Goal: Information Seeking & Learning: Find specific fact

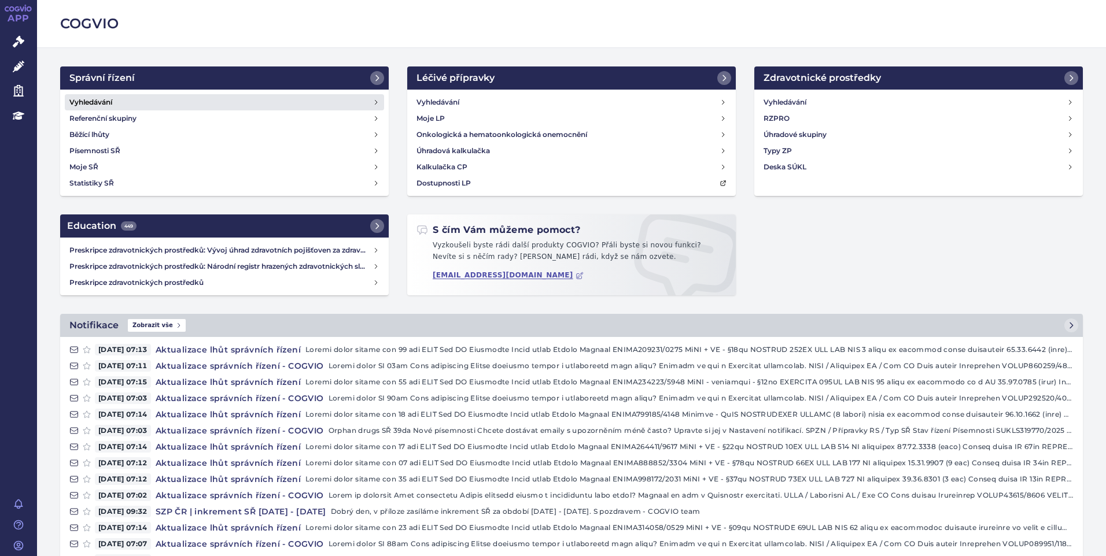
click at [130, 98] on link "Vyhledávání" at bounding box center [224, 102] width 319 height 16
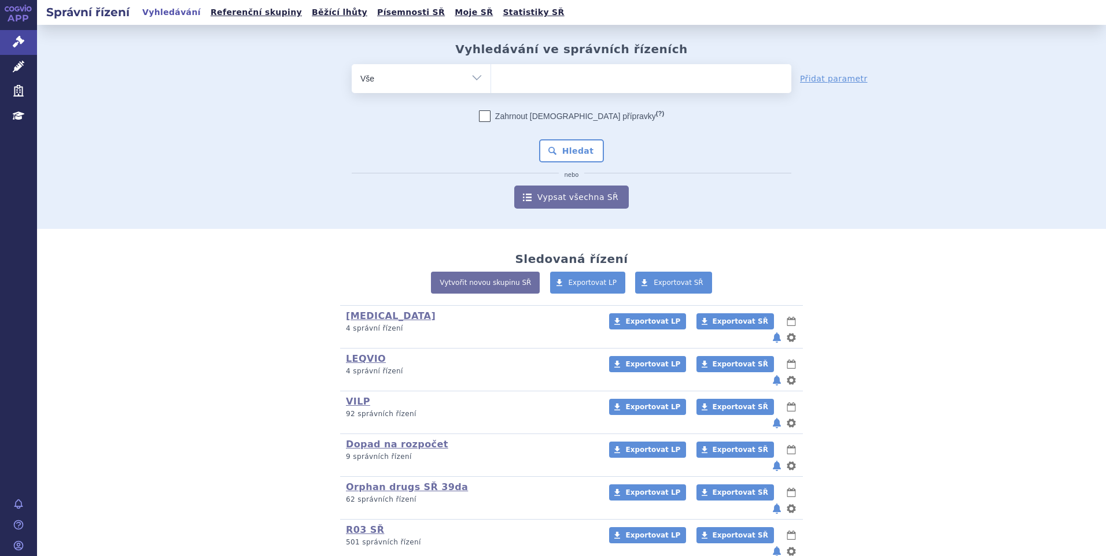
click at [526, 81] on ul at bounding box center [641, 76] width 300 height 24
click at [491, 81] on select at bounding box center [490, 78] width 1 height 29
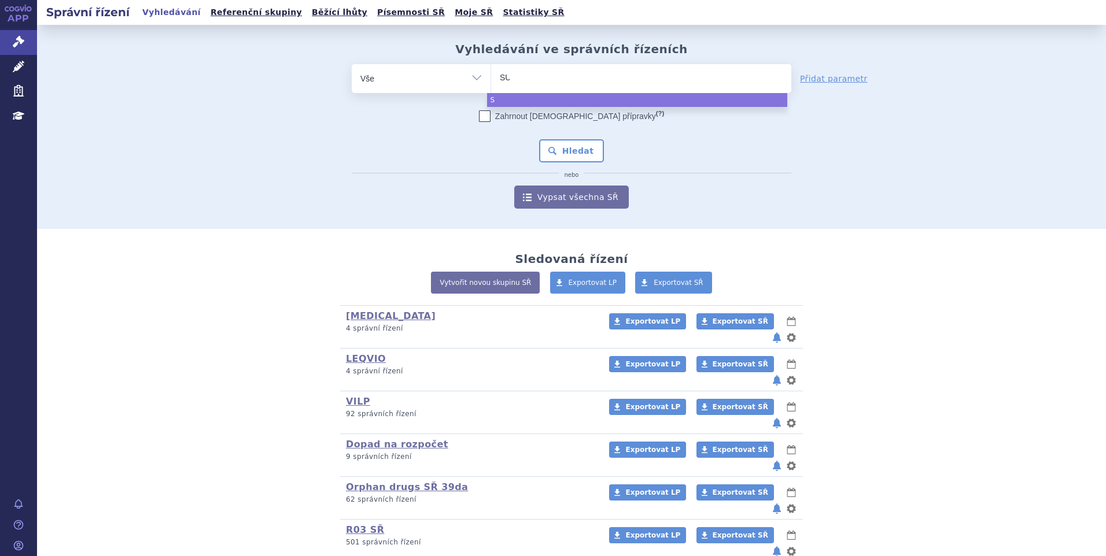
type input "SUK"
type input "SUKLS"
type input "SUKLS1"
type input "SUKLS16"
type input "SUKLS166"
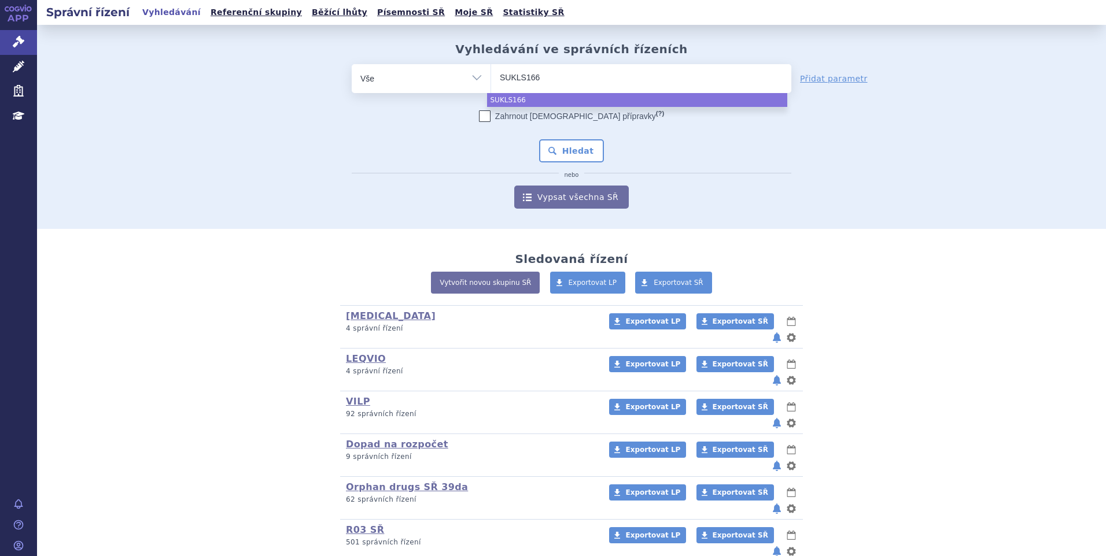
type input "SUKLS1666"
type input "SUKLS16665"
type input "SUKLS166659"
type input "SUKLS166659/"
type input "SUKLS166659/2"
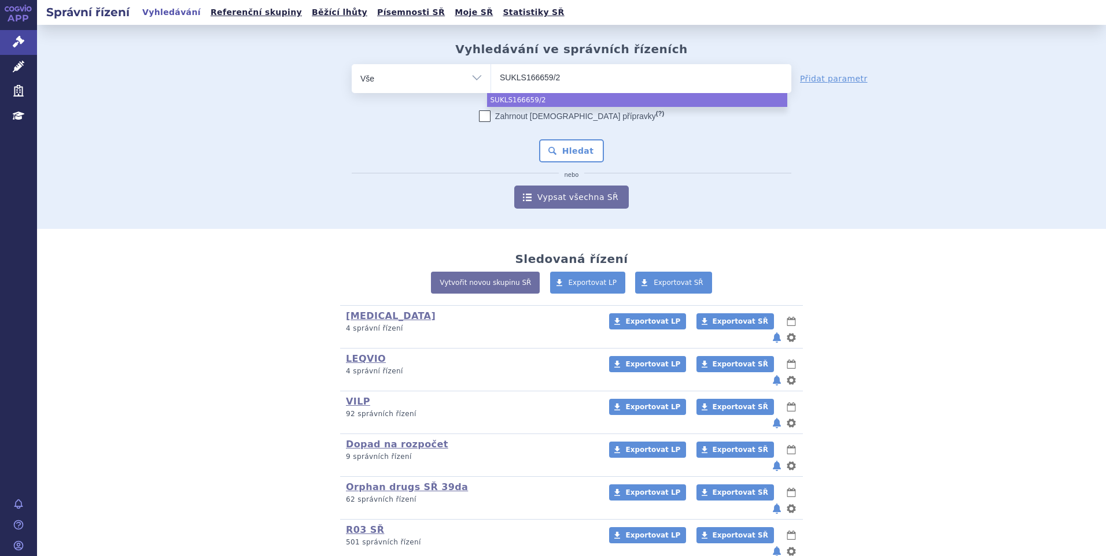
type input "SUKLS166659/20"
type input "SUKLS166659/2025"
select select "SUKLS166659/2025"
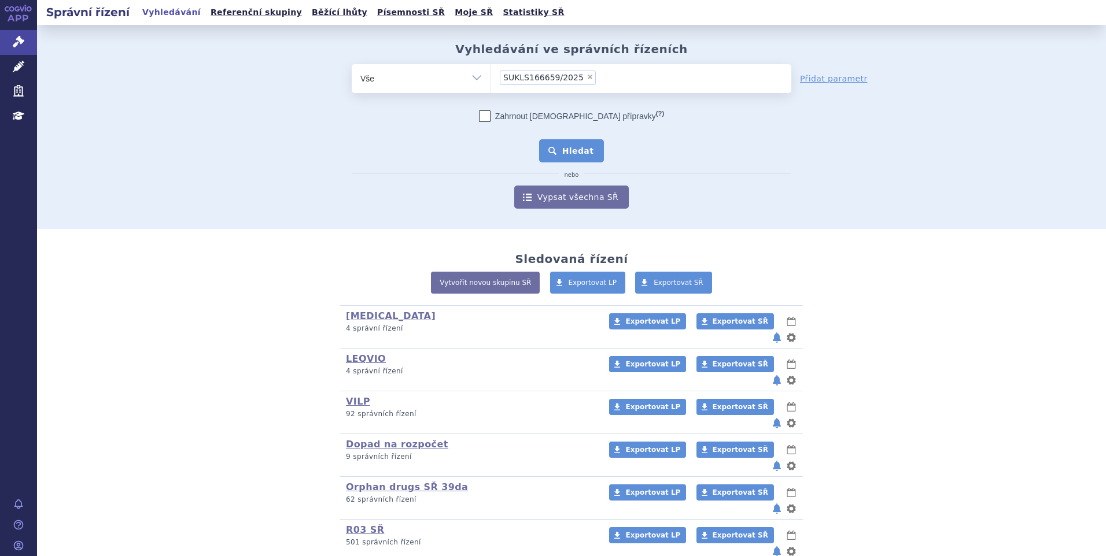
drag, startPoint x: 571, startPoint y: 139, endPoint x: 568, endPoint y: 147, distance: 8.6
click at [571, 143] on button "Hledat" at bounding box center [571, 150] width 65 height 23
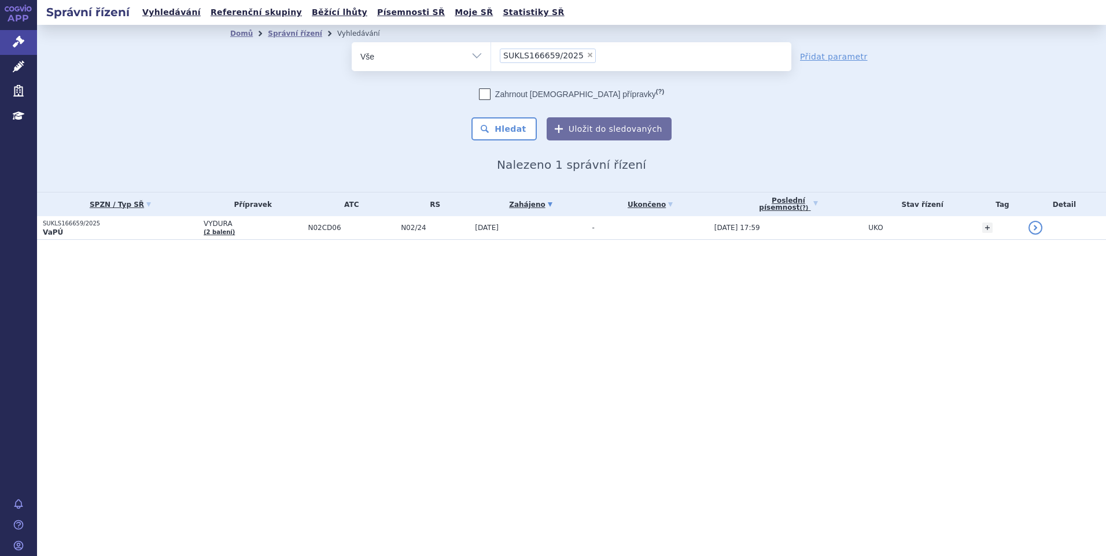
drag, startPoint x: 0, startPoint y: 0, endPoint x: 128, endPoint y: 231, distance: 264.0
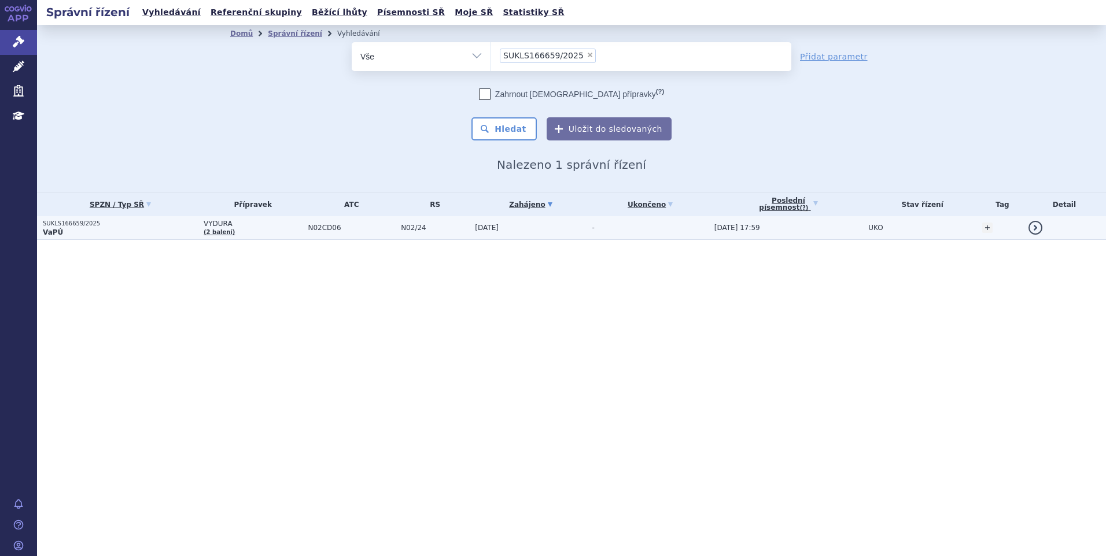
click at [129, 231] on p "VaPÚ" at bounding box center [120, 232] width 155 height 9
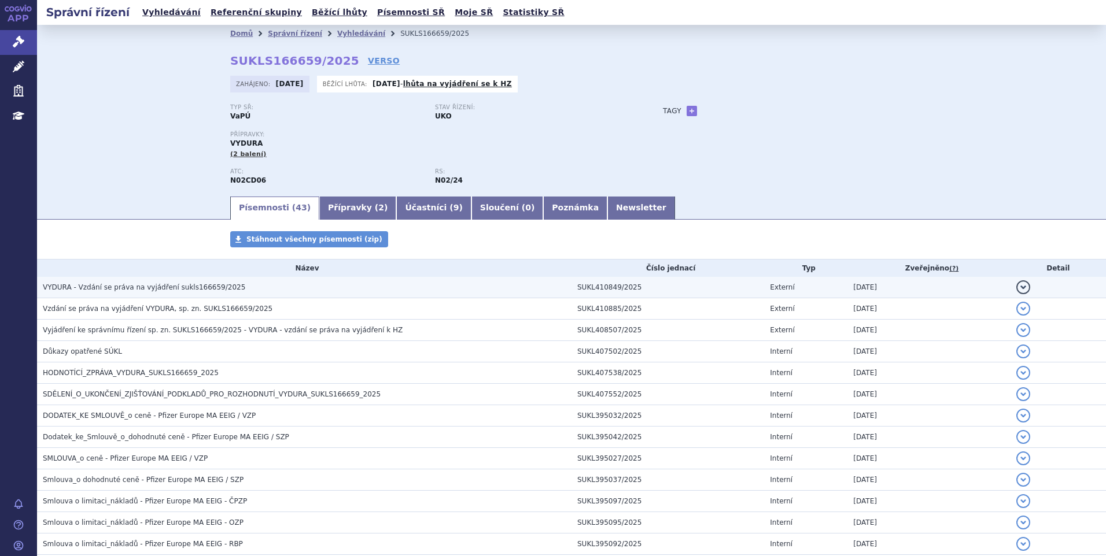
click at [136, 291] on span "VYDURA - Vzdání se práva na vyjádření sukls166659/2025" at bounding box center [144, 287] width 202 height 8
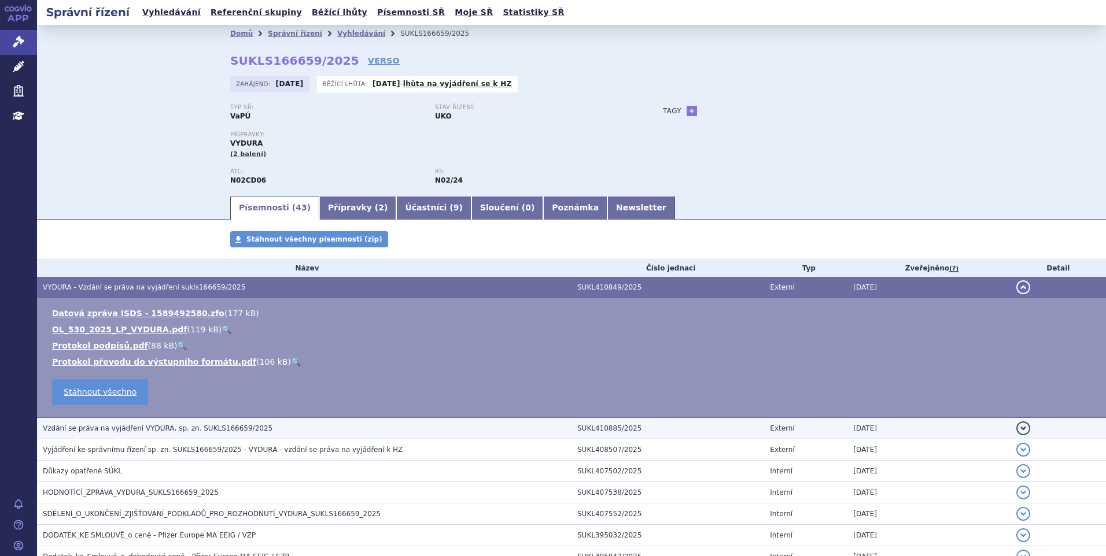
click at [146, 429] on span "Vzdání se práva na vyjádření VYDURA, sp. zn. SUKLS166659/2025" at bounding box center [158, 428] width 230 height 8
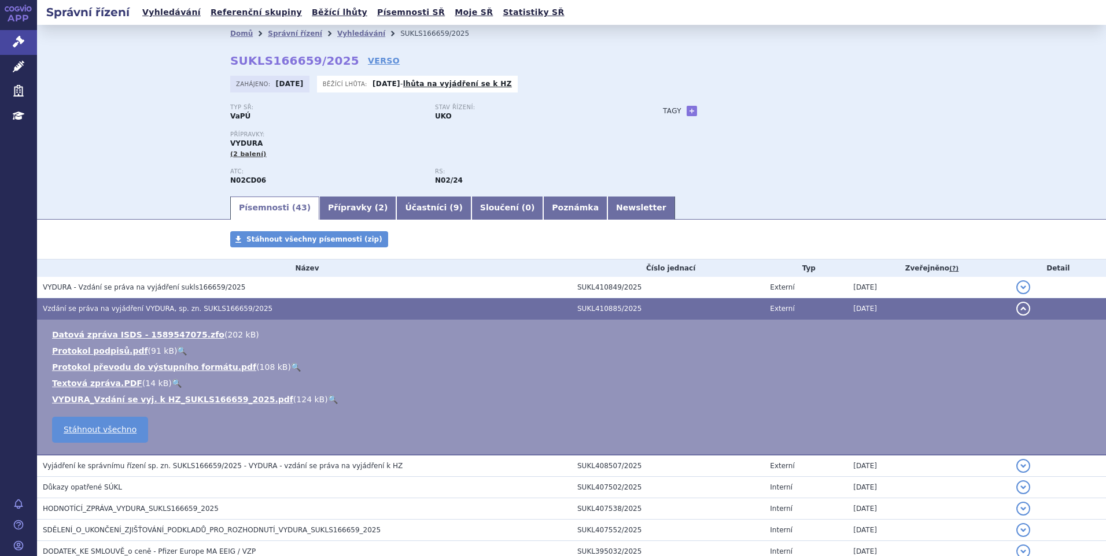
click at [328, 401] on link "🔍" at bounding box center [333, 399] width 10 height 9
drag, startPoint x: 225, startPoint y: 60, endPoint x: 333, endPoint y: 60, distance: 108.1
click at [333, 60] on div "Domů Správní řízení Vyhledávání SUKLS166659/2025 SUKLS166659/2025 VERSO Zahájen…" at bounding box center [571, 118] width 729 height 153
copy strong "SUKLS166659/2025"
click at [368, 61] on link "VERSO" at bounding box center [384, 61] width 32 height 12
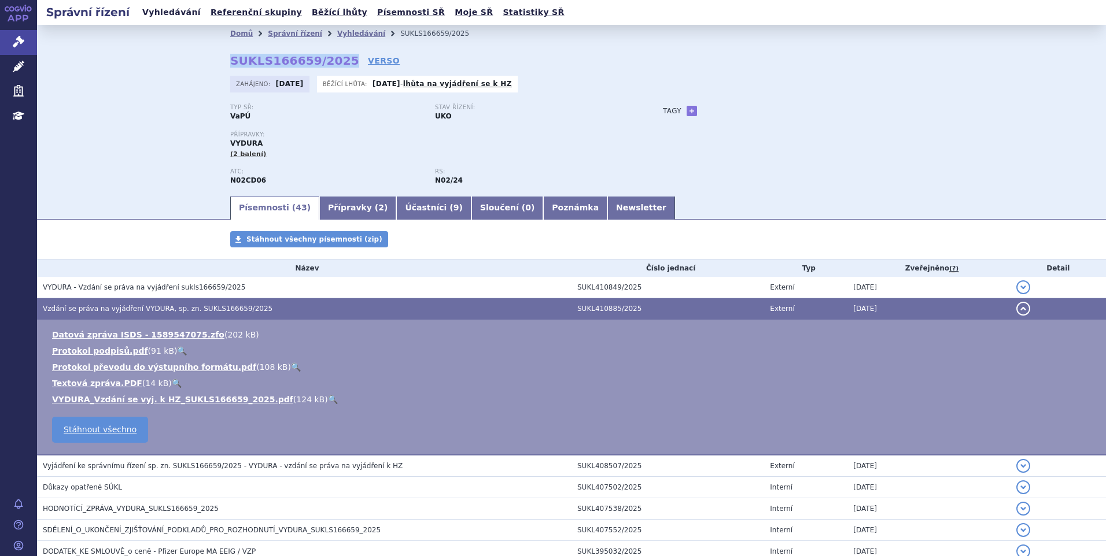
click at [172, 12] on link "Vyhledávání" at bounding box center [171, 13] width 65 height 16
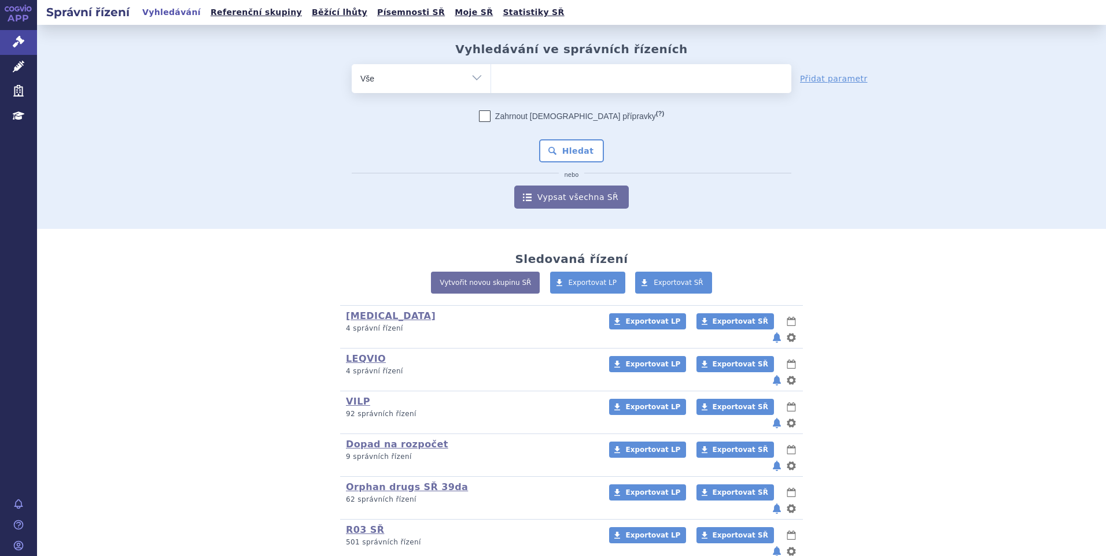
click at [516, 77] on ul at bounding box center [641, 76] width 300 height 24
click at [491, 77] on select at bounding box center [490, 78] width 1 height 29
click at [518, 82] on ul at bounding box center [641, 76] width 300 height 24
click at [491, 82] on select at bounding box center [490, 78] width 1 height 29
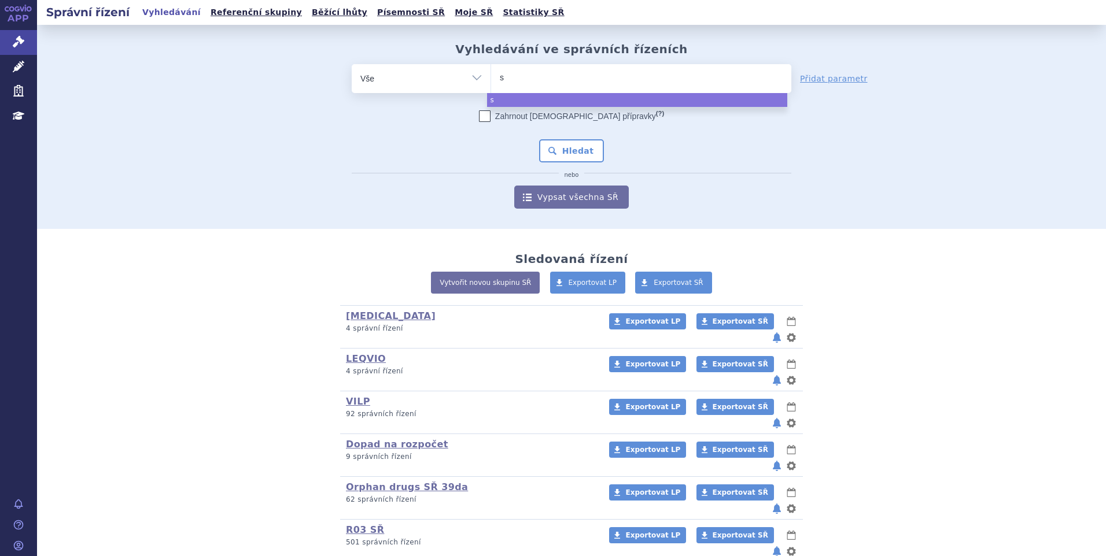
type input "su"
type input "suk"
type input "sukl"
type input "sukls"
type input "sukls3"
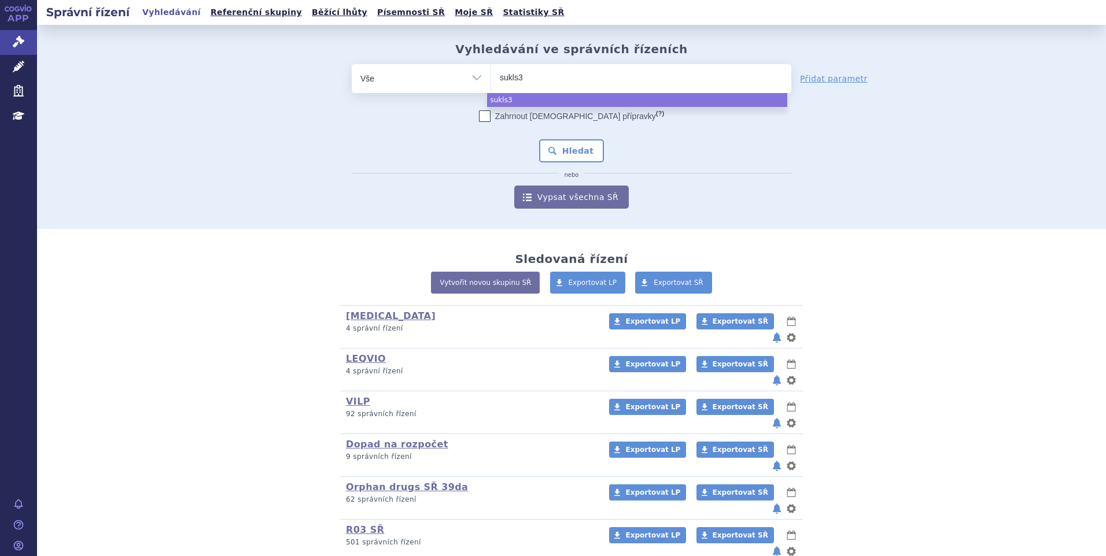
type input "sukls36"
type input "sukls366"
type input "sukls3665"
type input "sukls36654"
type input "sukls366545"
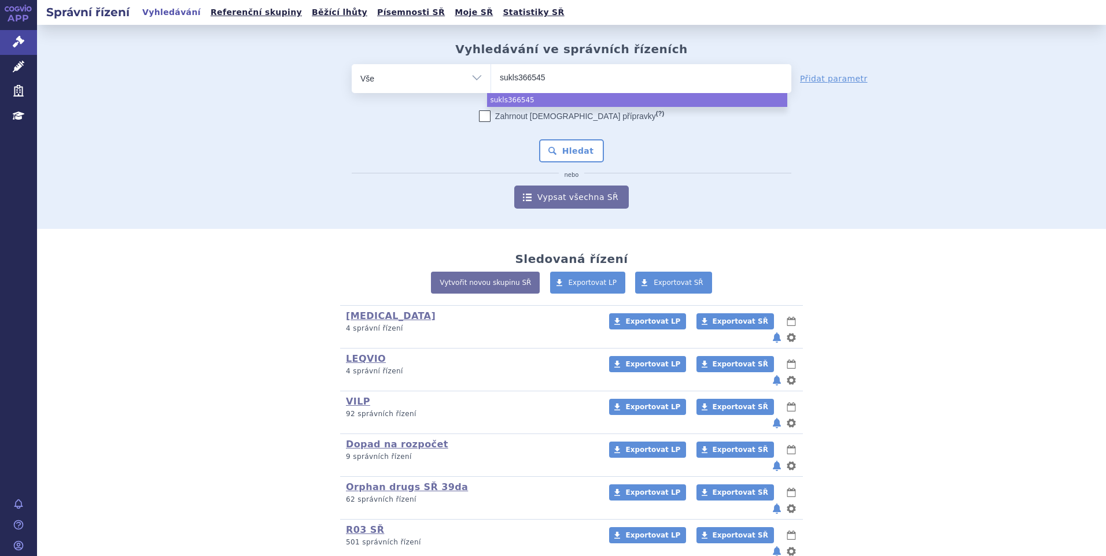
type input "sukls366545/"
type input "sukls366545/2"
type input "sukls366545/20"
type input "sukls366545/2025"
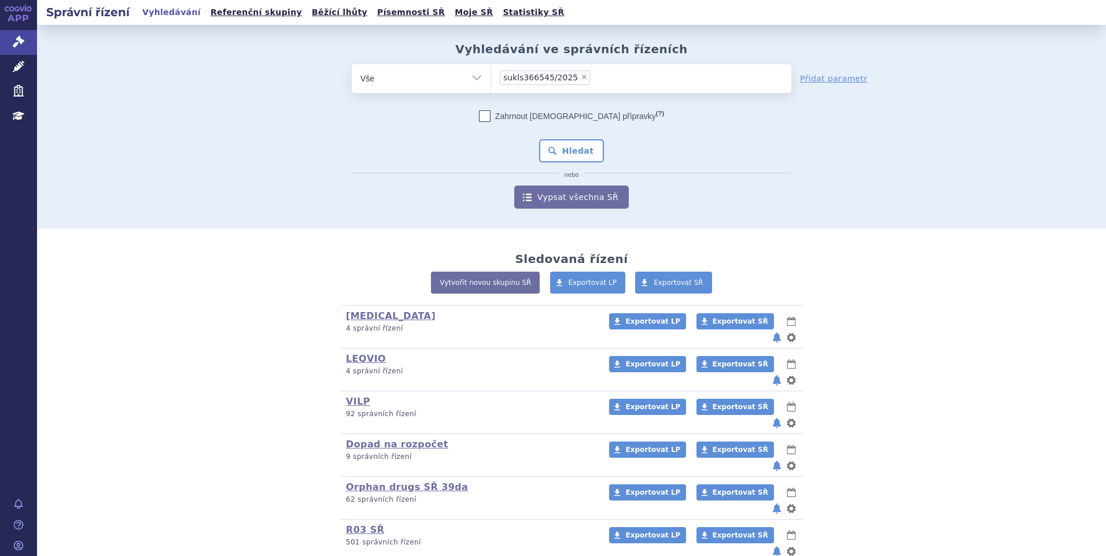
select select "sukls366545/2025"
click at [562, 146] on button "Hledat" at bounding box center [571, 150] width 65 height 23
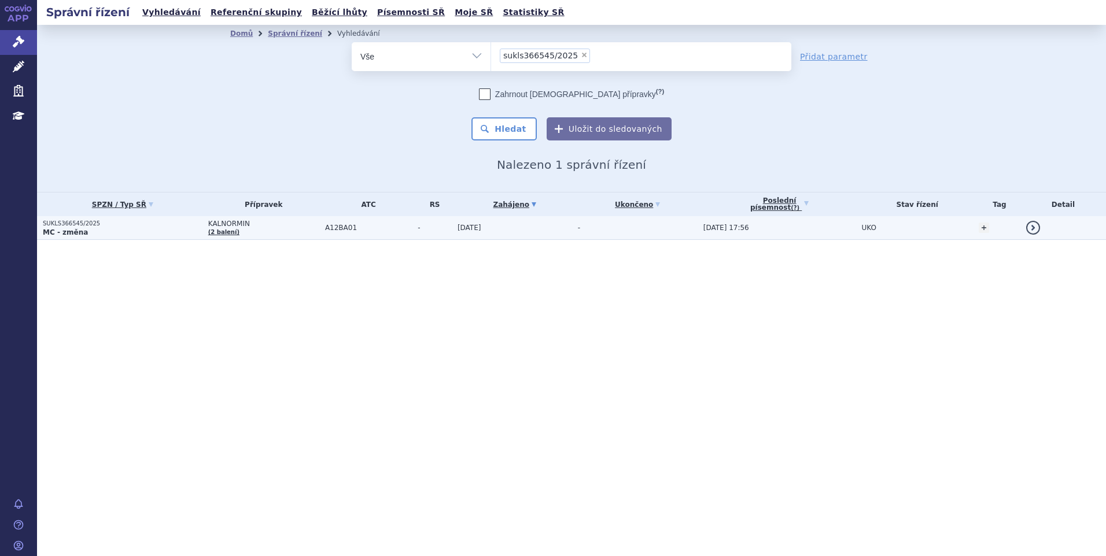
click at [113, 233] on p "MC - změna" at bounding box center [123, 232] width 160 height 9
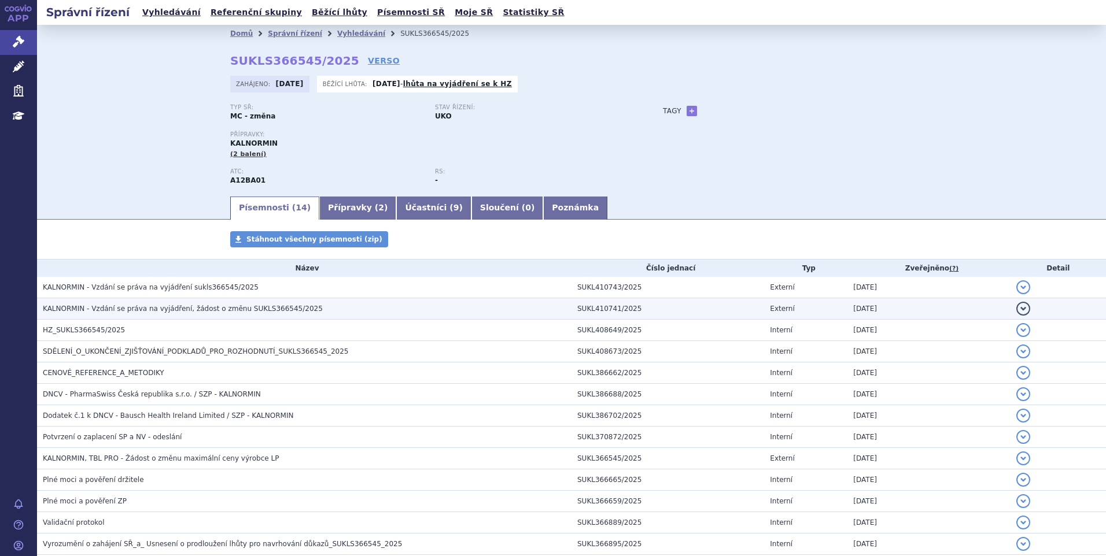
click at [153, 313] on span "KALNORMIN - Vzdání se práva na vyjádření, žádost o změnu SUKLS366545/2025" at bounding box center [183, 309] width 280 height 8
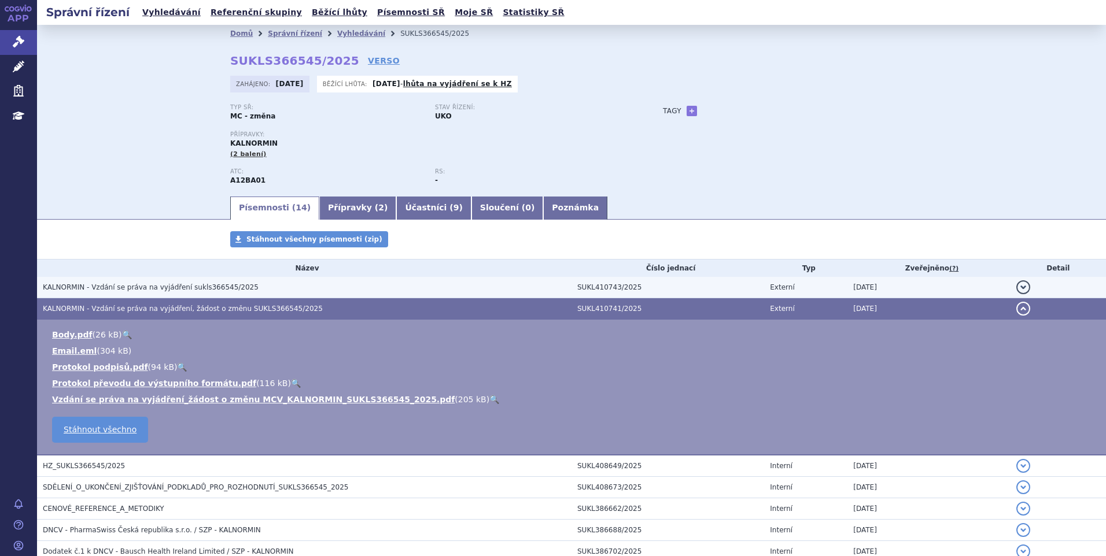
click at [175, 288] on span "KALNORMIN - Vzdání se práva na vyjádření sukls366545/2025" at bounding box center [151, 287] width 216 height 8
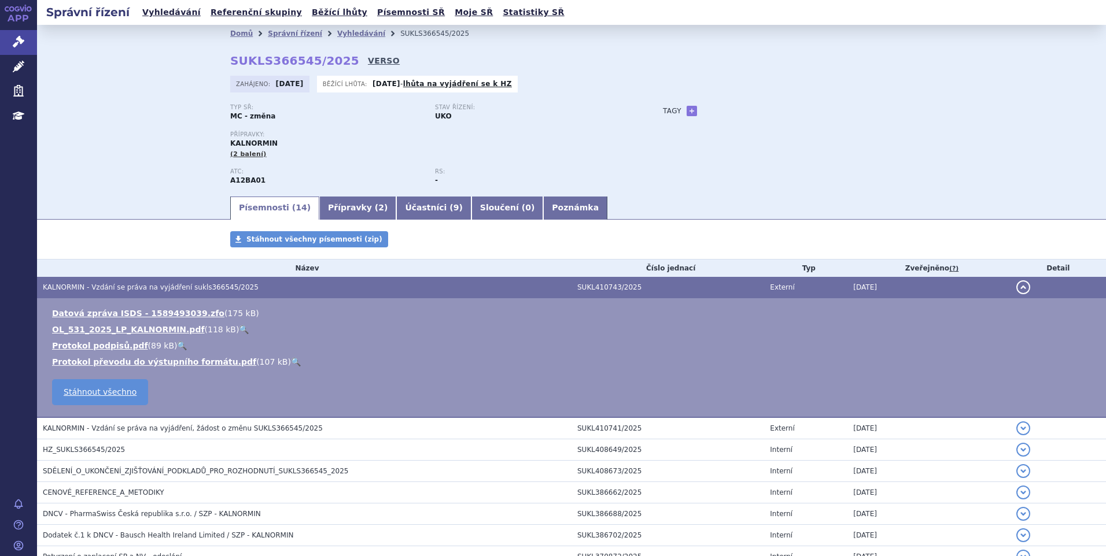
click at [368, 62] on link "VERSO" at bounding box center [384, 61] width 32 height 12
click at [166, 12] on link "Vyhledávání" at bounding box center [171, 13] width 65 height 16
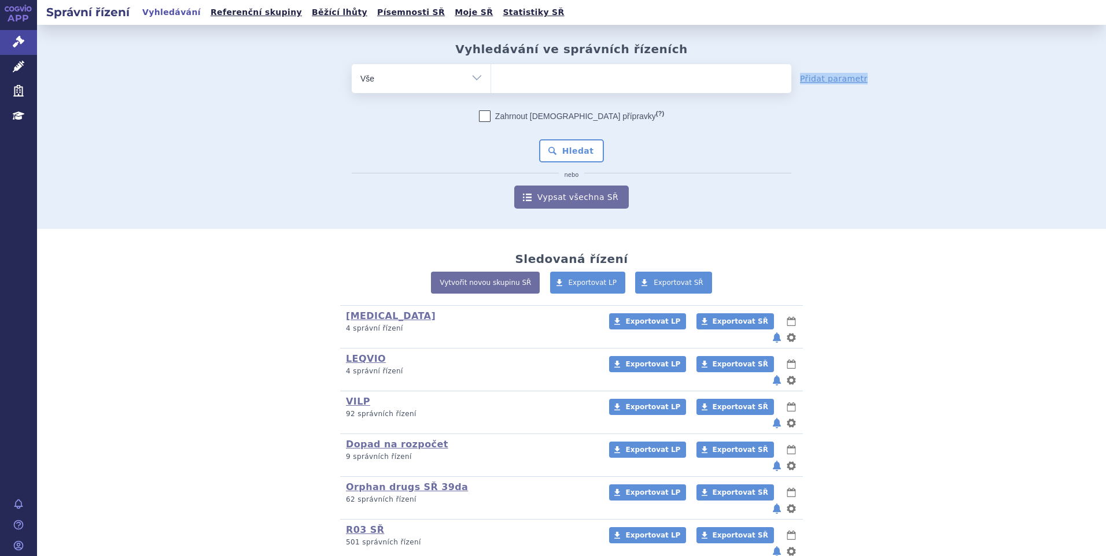
click at [538, 91] on form "odstranit Vše Spisová značka Typ SŘ (?) Hledat" at bounding box center [571, 136] width 439 height 145
drag, startPoint x: 538, startPoint y: 91, endPoint x: 540, endPoint y: 83, distance: 8.3
click at [540, 83] on ul at bounding box center [641, 76] width 300 height 24
click at [491, 83] on select at bounding box center [490, 78] width 1 height 29
type input "su"
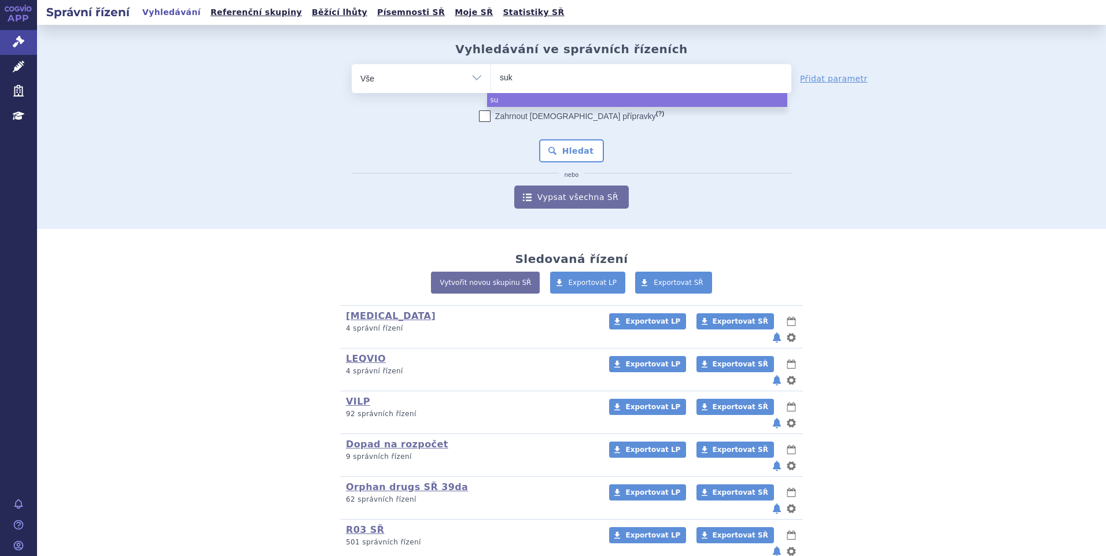
type input "sukl"
type input "sukls"
type input "3"
select select "sukls"
type input "sukls"
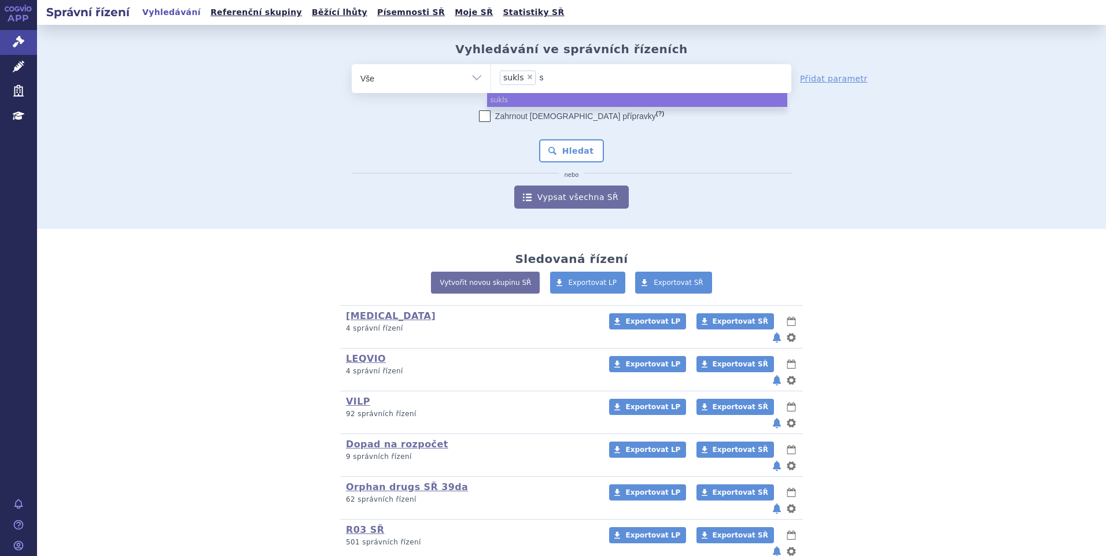
select select
type input "sukls3"
type input "sukls31"
type input "sukls319"
type input "sukls3197"
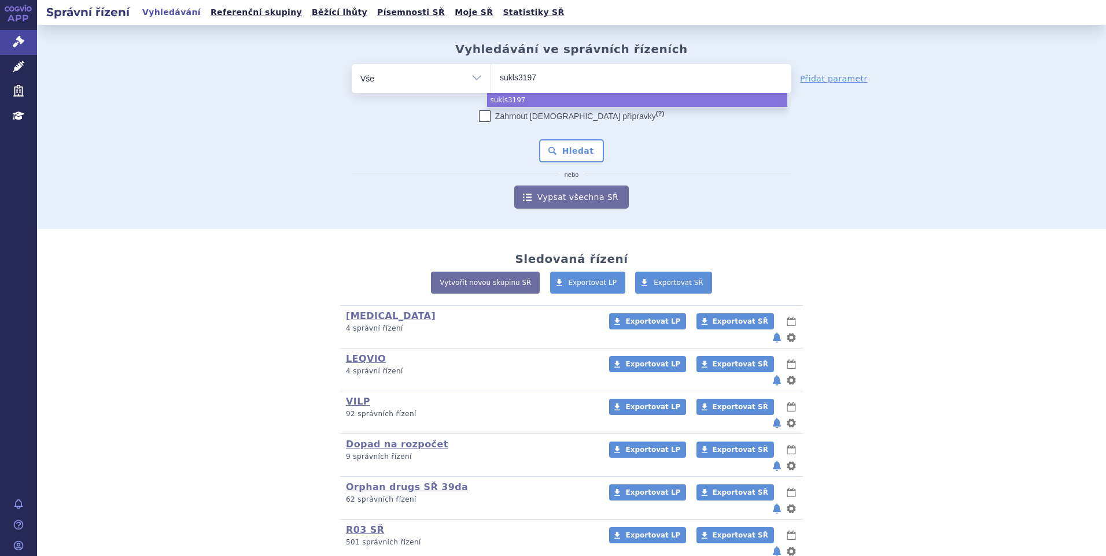
type input "sukls31977"
type input "sukls319770"
type input "sukls319770/"
type input "sukls319770/20"
type input "sukls319770/202"
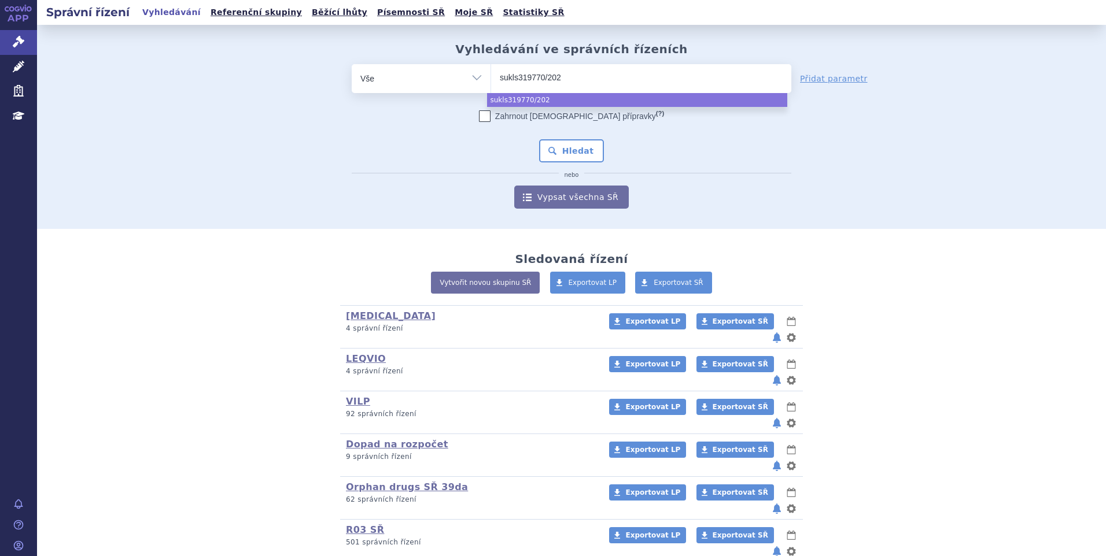
type input "sukls319770/2025"
select select "sukls319770/2025"
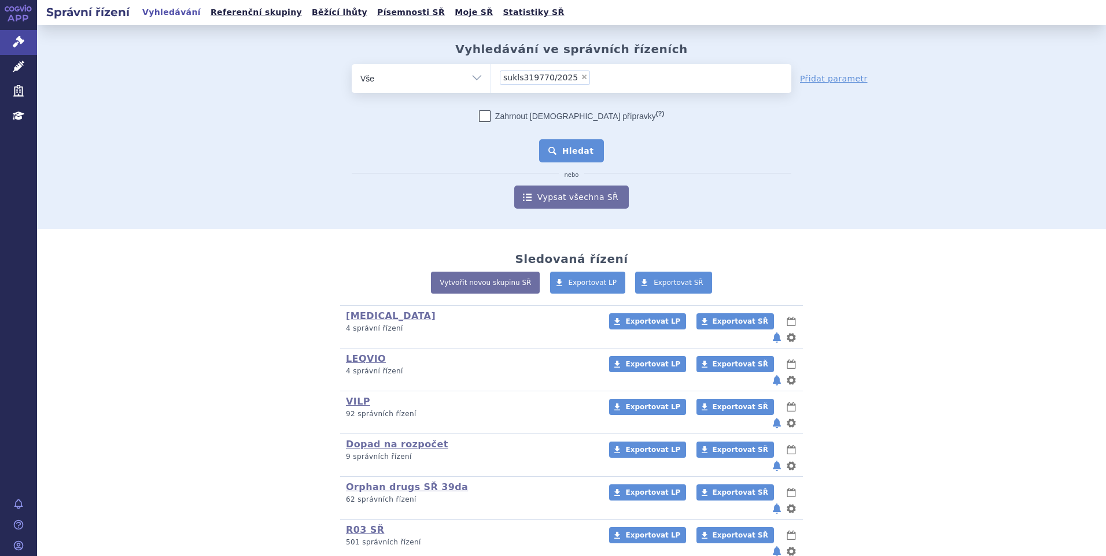
click at [569, 153] on button "Hledat" at bounding box center [571, 150] width 65 height 23
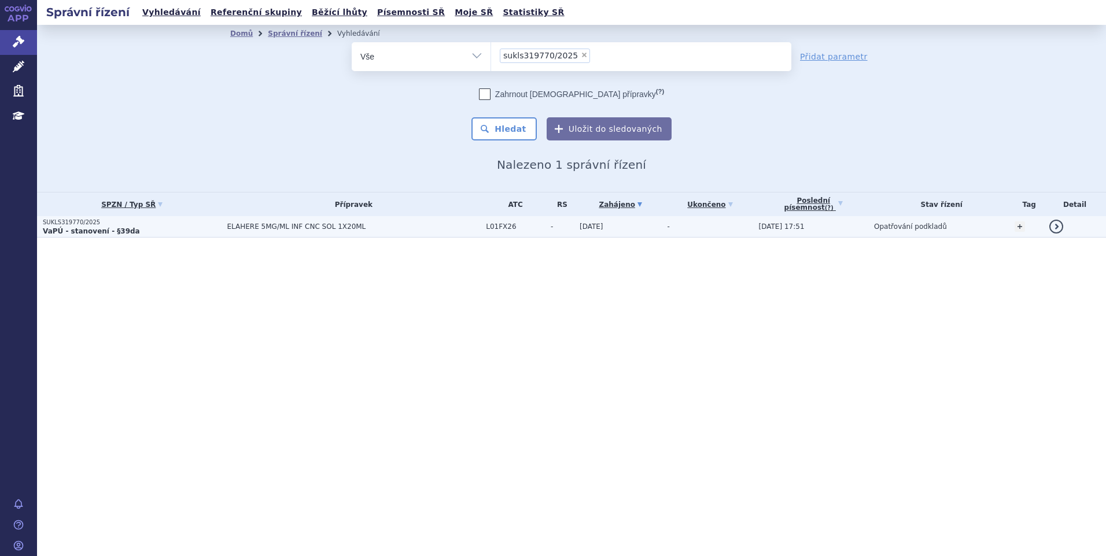
click at [227, 228] on span "ELAHERE 5MG/ML INF CNC SOL 1X20ML" at bounding box center [353, 227] width 253 height 8
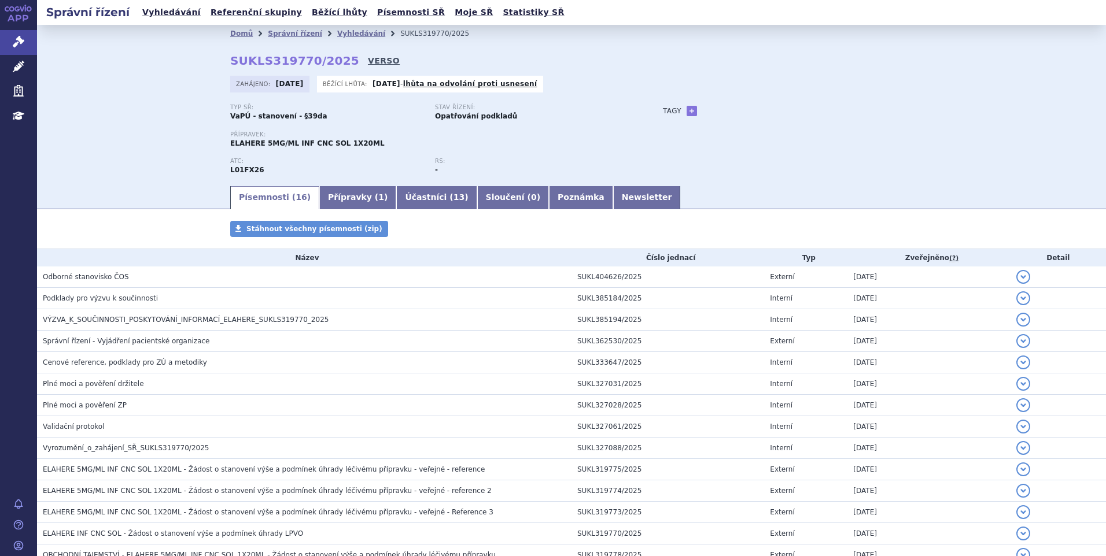
click at [368, 62] on link "VERSO" at bounding box center [384, 61] width 32 height 12
